Goal: Subscribe to service/newsletter

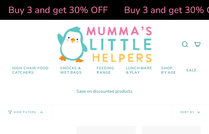
select select "pictures-first"
type input "LrAtFWEtNJEGeFJJ"
type input "[EMAIL_ADDRESS][DOMAIN_NAME]"
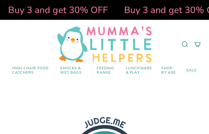
select select "pictures-first"
type input "CWSyUVZRrsRyeF"
type input "[EMAIL_ADDRESS][DOMAIN_NAME]"
